Goal: Transaction & Acquisition: Purchase product/service

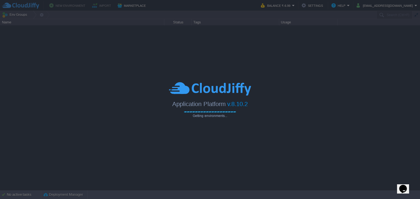
type input "Search (Ctrl+F)"
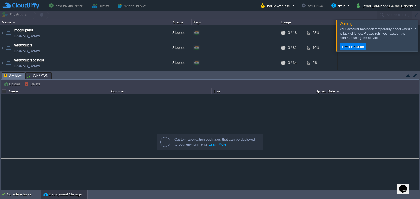
drag, startPoint x: 209, startPoint y: 76, endPoint x: 208, endPoint y: 139, distance: 63.1
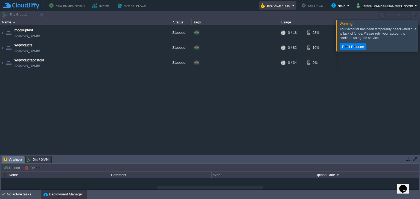
click at [292, 6] on button "Balance ₹-6.99" at bounding box center [276, 5] width 31 height 7
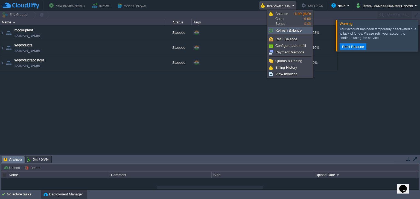
click at [289, 29] on span "Refresh Balance" at bounding box center [288, 30] width 26 height 4
click at [286, 32] on span "Refresh Balance" at bounding box center [288, 30] width 26 height 4
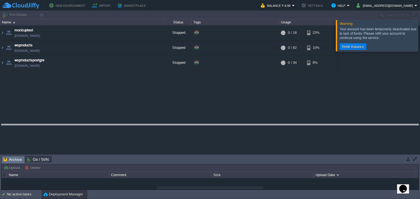
drag, startPoint x: 198, startPoint y: 157, endPoint x: 218, endPoint y: 93, distance: 67.1
click at [218, 93] on body "New Environment Import Marketplace Bonus ₹0.00 Upgrade Account Balance ₹-6.99 S…" at bounding box center [210, 99] width 420 height 199
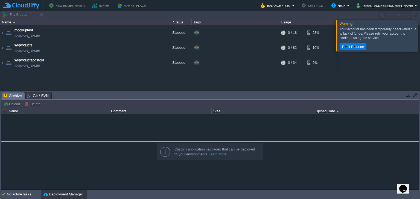
drag, startPoint x: 211, startPoint y: 93, endPoint x: 214, endPoint y: 143, distance: 49.5
click at [214, 143] on body "New Environment Import Marketplace Bonus ₹0.00 Upgrade Account Balance ₹-6.99 S…" at bounding box center [210, 99] width 420 height 199
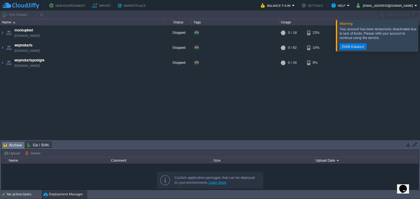
click at [419, 35] on div at bounding box center [426, 35] width 0 height 31
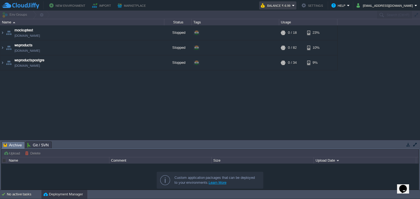
click at [292, 7] on button "Balance ₹-6.99" at bounding box center [276, 5] width 31 height 7
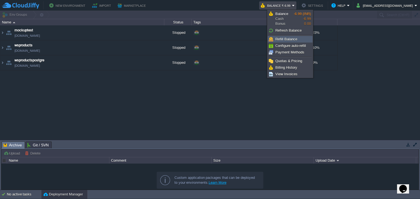
click at [291, 39] on span "Refill Balance" at bounding box center [286, 39] width 22 height 4
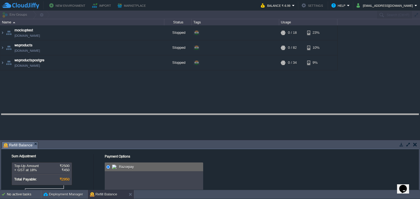
drag, startPoint x: 219, startPoint y: 146, endPoint x: 234, endPoint y: 92, distance: 55.2
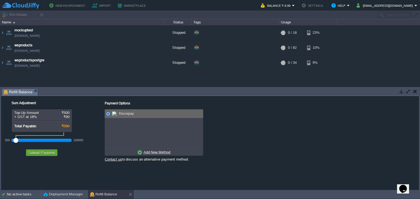
drag, startPoint x: 25, startPoint y: 141, endPoint x: 9, endPoint y: 142, distance: 15.9
click at [11, 142] on div "500 100000" at bounding box center [41, 140] width 60 height 9
click at [17, 141] on div at bounding box center [41, 140] width 57 height 5
click at [17, 141] on div at bounding box center [15, 140] width 5 height 5
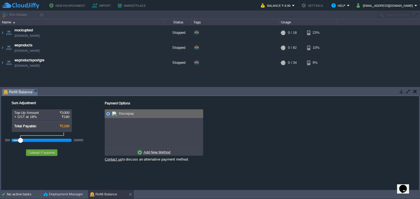
click at [19, 141] on div at bounding box center [20, 140] width 5 height 5
click at [160, 153] on u "Add New Method" at bounding box center [156, 153] width 27 height 4
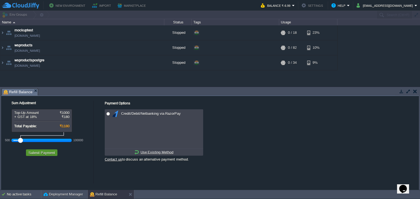
click at [53, 154] on button "Submit Payment" at bounding box center [42, 153] width 30 height 5
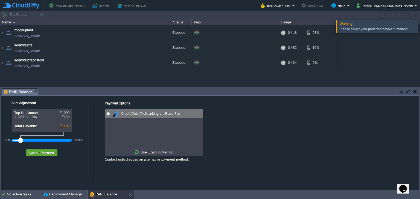
radio input "true"
click at [107, 113] on input "radio" at bounding box center [108, 114] width 4 height 4
click at [51, 150] on div "Submit Payment" at bounding box center [41, 150] width 75 height 11
click at [51, 150] on td "Submit Payment" at bounding box center [41, 153] width 31 height 7
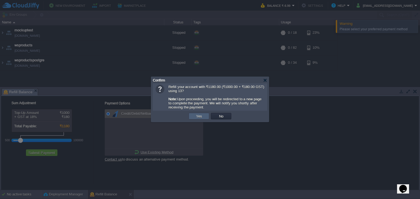
click at [198, 115] on button "Yes" at bounding box center [198, 116] width 9 height 5
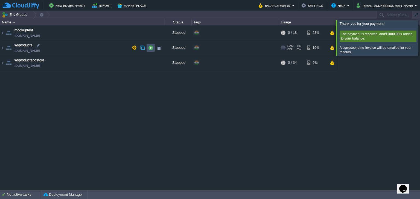
click at [149, 48] on button "button" at bounding box center [150, 47] width 5 height 5
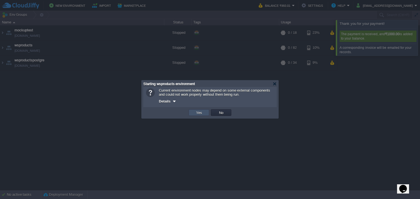
click at [198, 115] on button "Yes" at bounding box center [198, 112] width 9 height 5
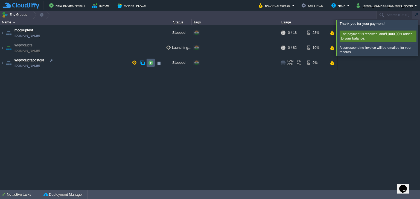
click at [153, 63] on td at bounding box center [150, 63] width 8 height 8
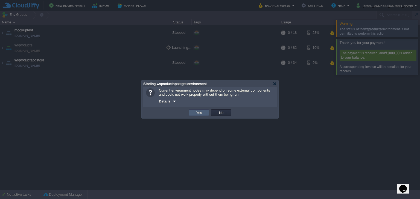
click at [207, 115] on td "Yes" at bounding box center [199, 113] width 20 height 7
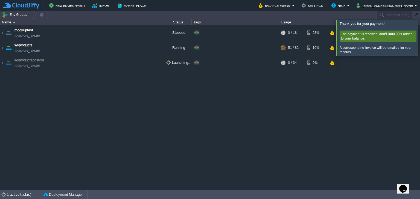
click at [419, 39] on div at bounding box center [426, 38] width 0 height 36
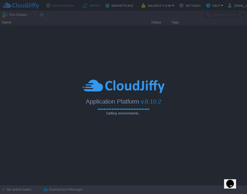
type input "Search (Ctrl+F)"
